Goal: Task Accomplishment & Management: Complete application form

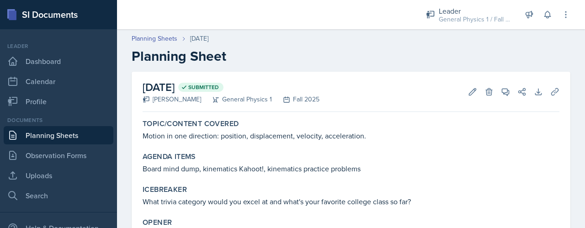
click at [38, 141] on link "Planning Sheets" at bounding box center [59, 135] width 110 height 18
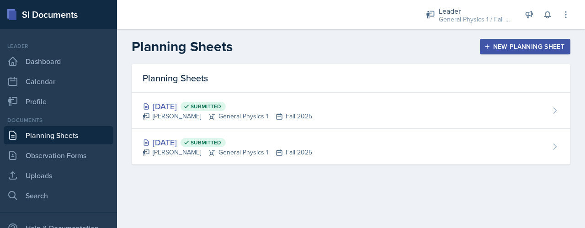
click at [509, 43] on div "New Planning Sheet" at bounding box center [525, 46] width 79 height 7
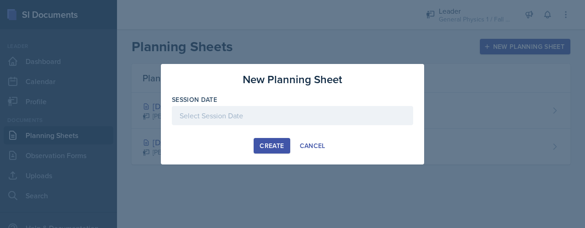
click at [209, 115] on div at bounding box center [293, 115] width 242 height 19
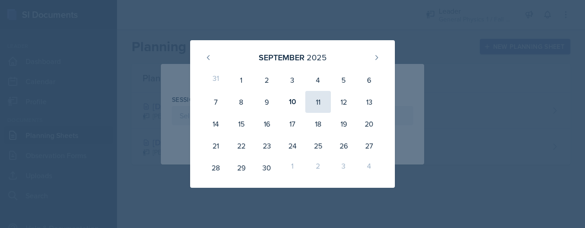
click at [314, 104] on div "11" at bounding box center [319, 102] width 26 height 22
type input "[DATE]"
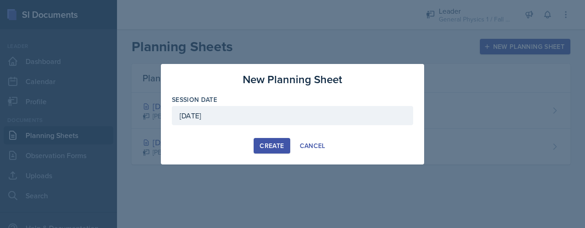
click at [270, 148] on div "Create" at bounding box center [272, 145] width 24 height 7
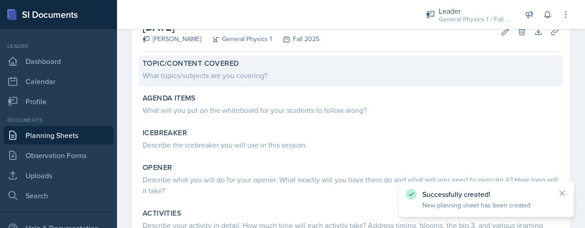
scroll to position [66, 0]
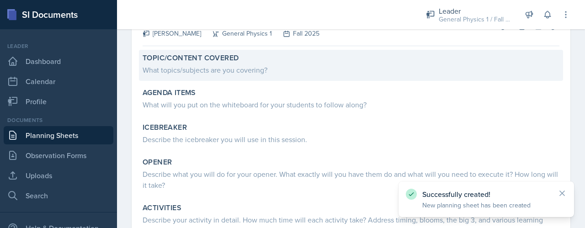
click at [224, 72] on div "What topics/subjects are you covering?" at bounding box center [351, 69] width 417 height 11
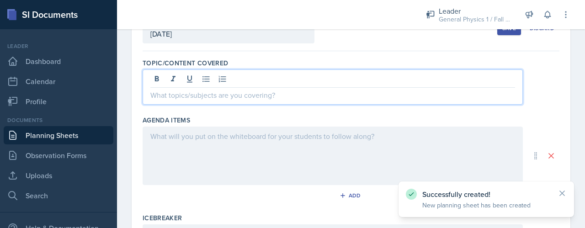
click at [223, 73] on div at bounding box center [333, 87] width 381 height 35
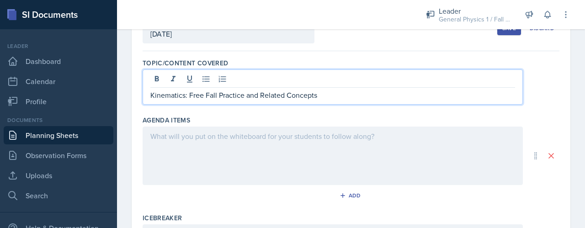
click at [283, 147] on div at bounding box center [333, 156] width 381 height 59
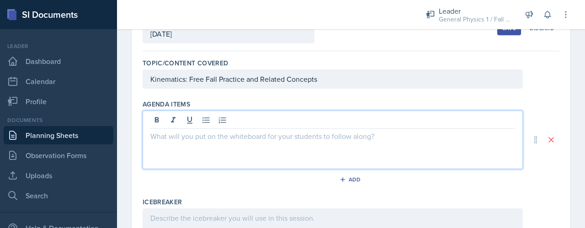
scroll to position [81, 0]
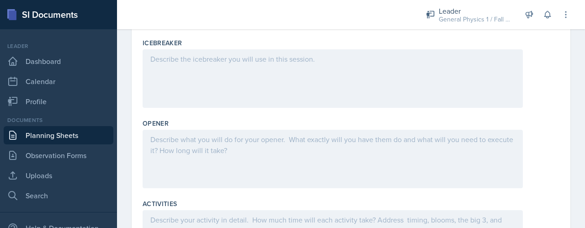
click at [205, 65] on div at bounding box center [333, 78] width 381 height 59
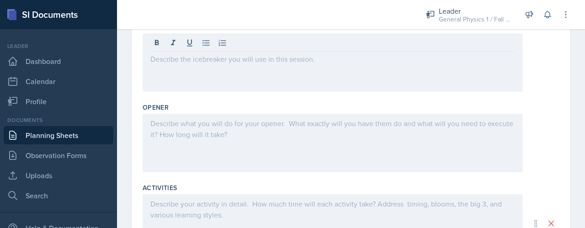
click at [198, 69] on div at bounding box center [333, 62] width 381 height 59
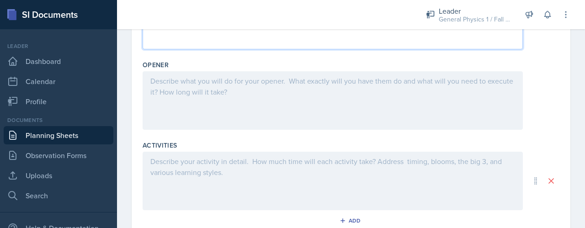
scroll to position [295, 0]
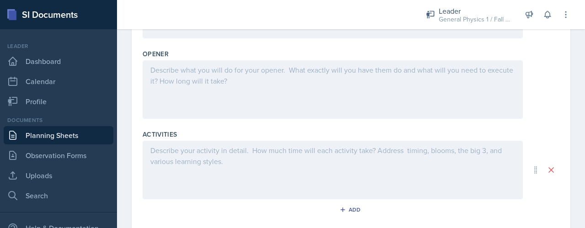
click at [213, 90] on div at bounding box center [333, 89] width 381 height 59
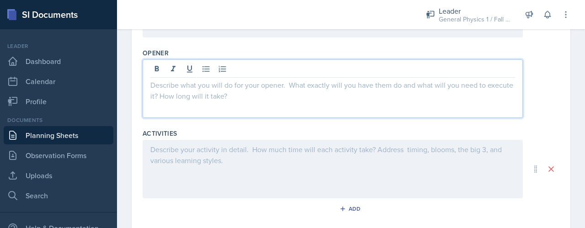
scroll to position [296, 0]
